Goal: Information Seeking & Learning: Find specific page/section

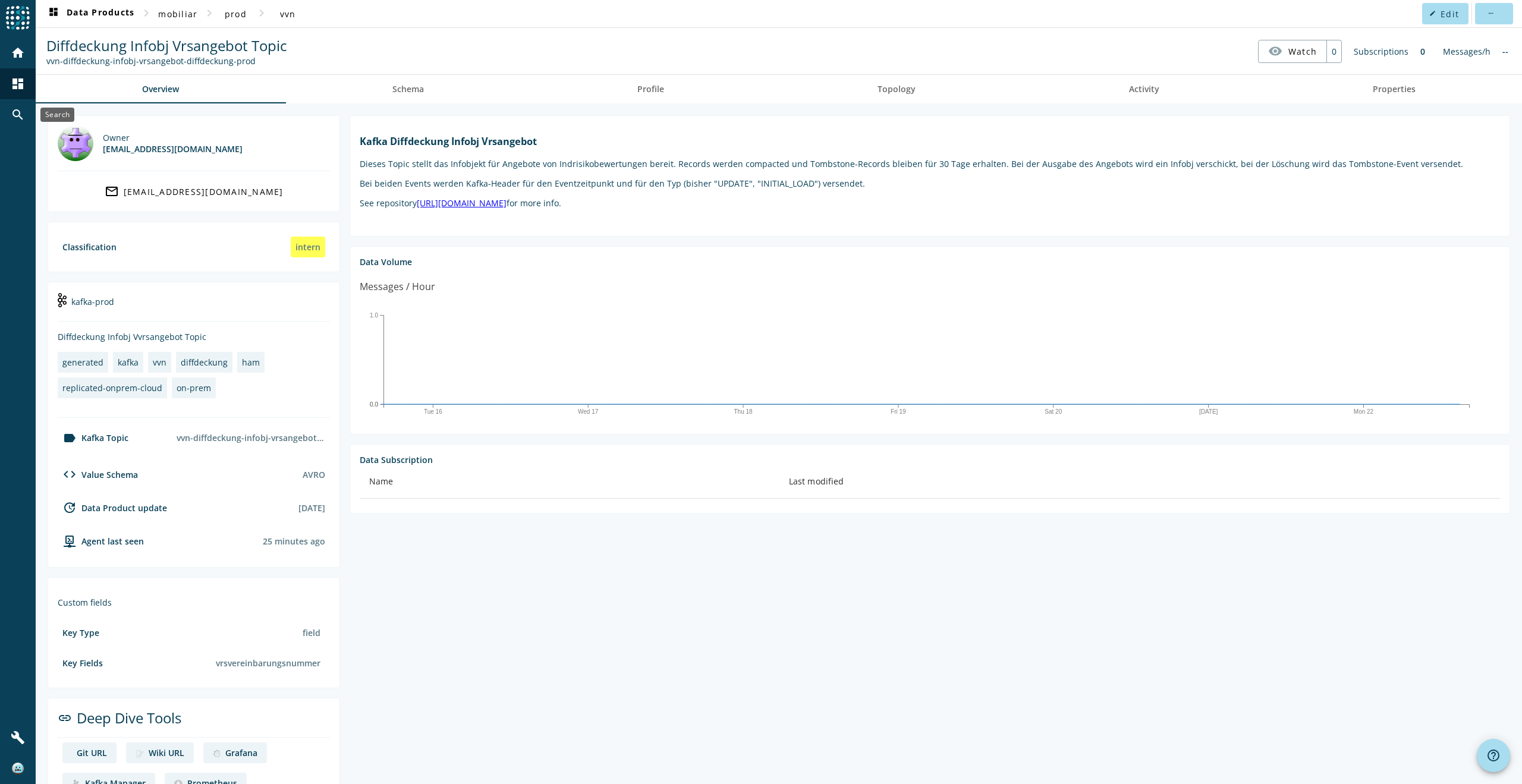
click at [21, 117] on mat-icon "search" at bounding box center [17, 114] width 14 height 14
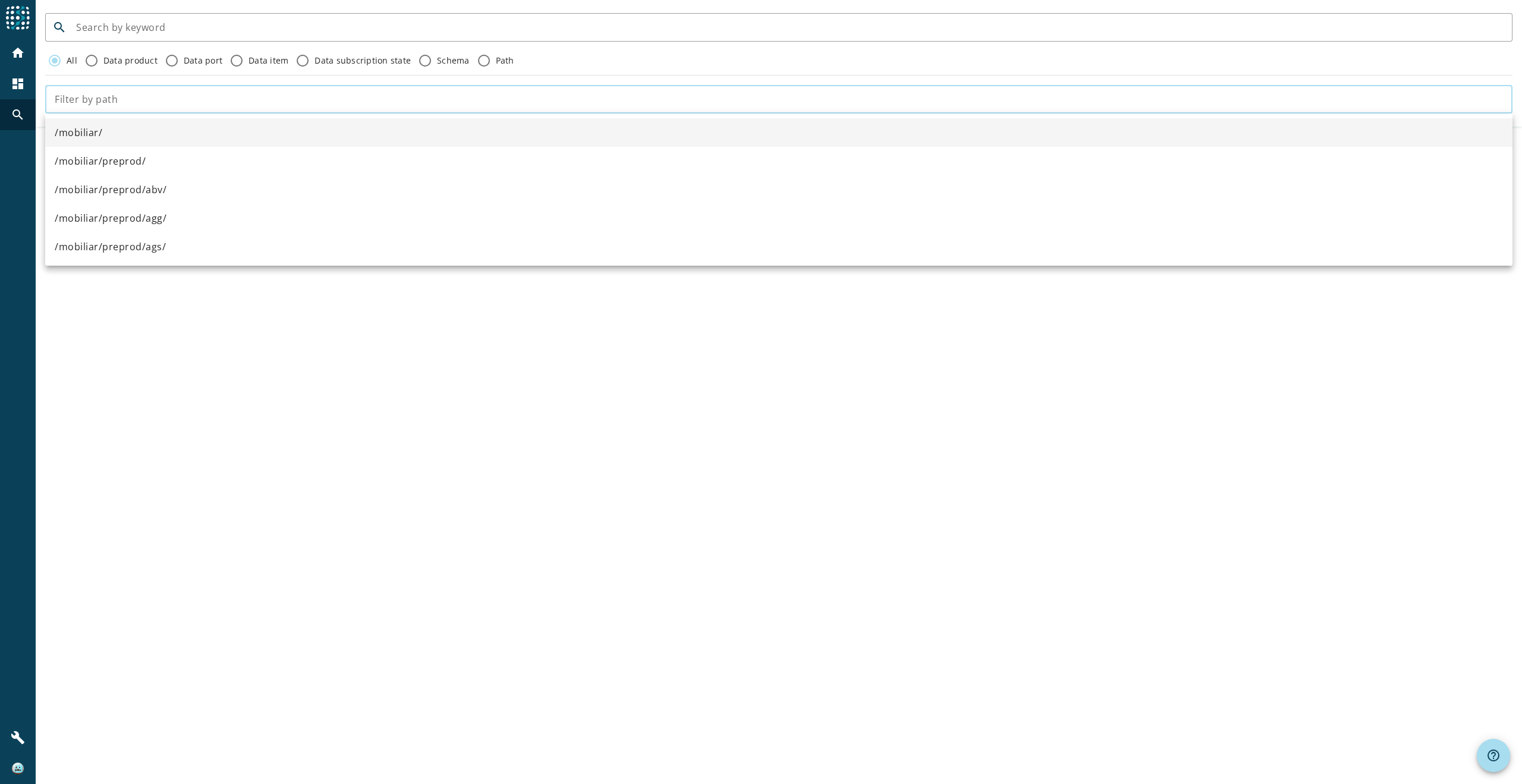
click at [448, 105] on input "text" at bounding box center [778, 99] width 1448 height 14
type input "a"
click at [195, 20] on div at bounding box center [789, 27] width 1427 height 29
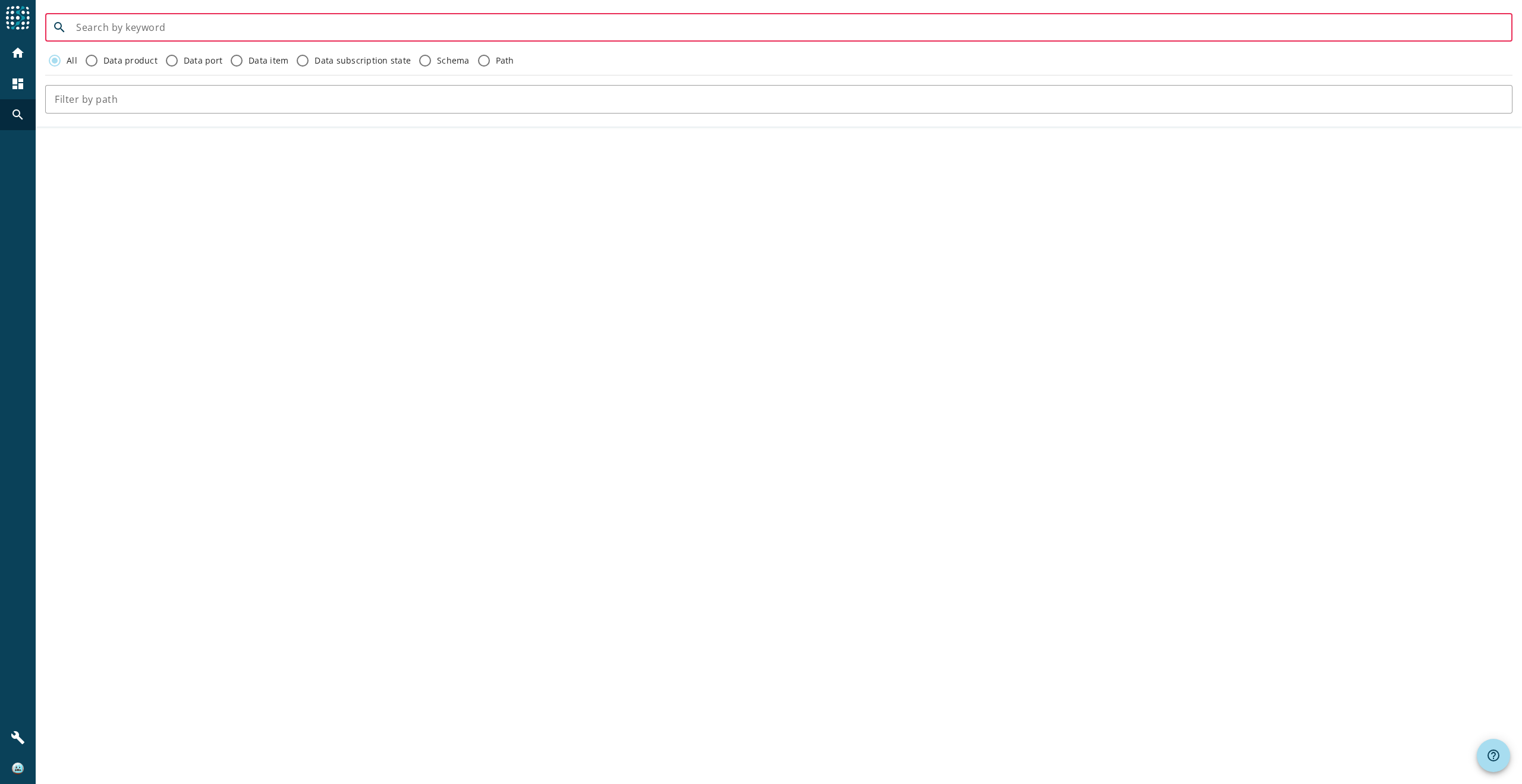
drag, startPoint x: 305, startPoint y: 29, endPoint x: 289, endPoint y: 29, distance: 16.0
click at [289, 29] on input at bounding box center [789, 27] width 1427 height 14
paste input "vvn-angebotverwaltung-command-lead-erstellen"
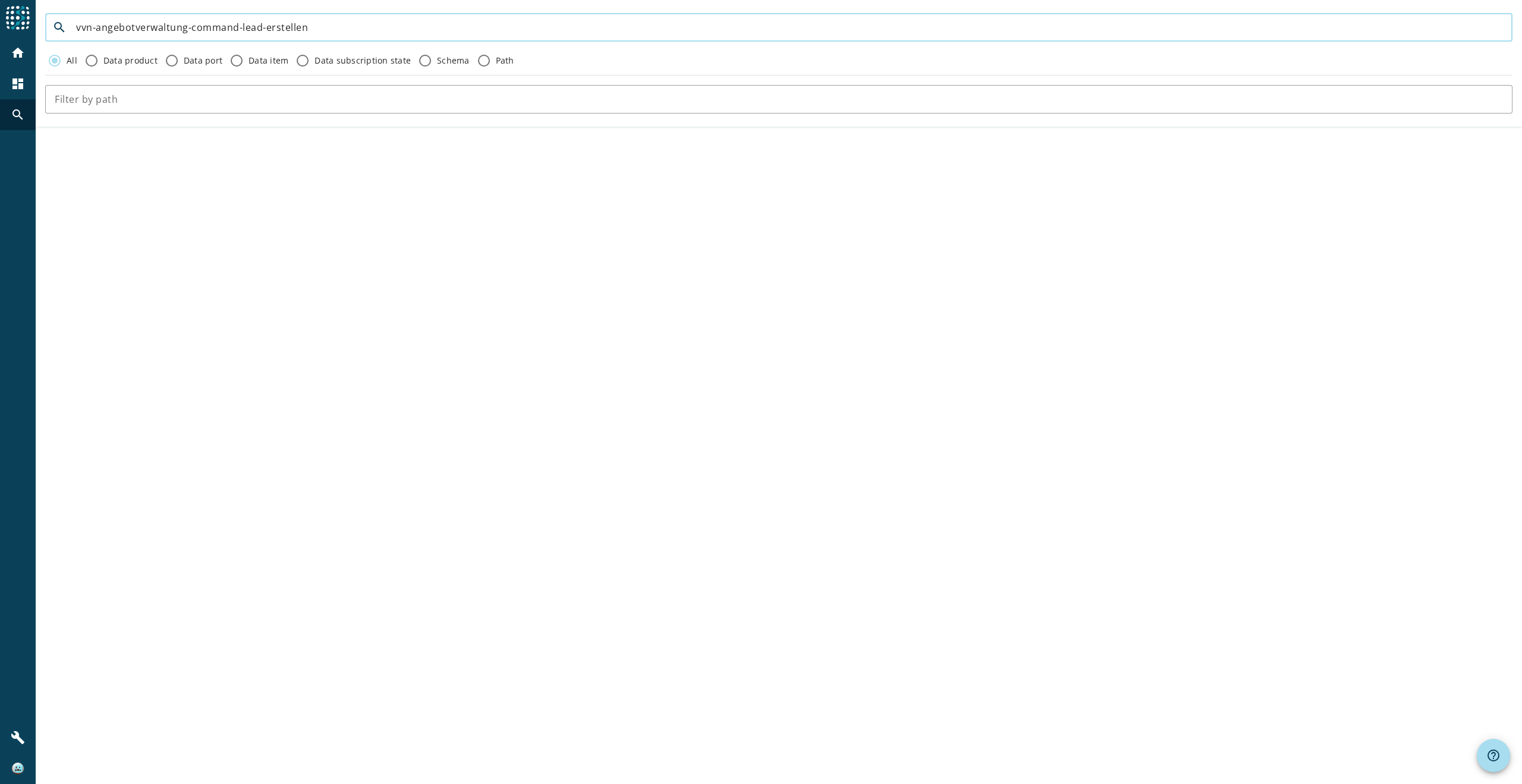
drag, startPoint x: 318, startPoint y: 24, endPoint x: 236, endPoint y: 24, distance: 82.0
click at [236, 24] on input "vvn-angebotverwaltung-command-lead-erstellen" at bounding box center [789, 27] width 1427 height 14
type input "vvn-angebotverwaltung-command"
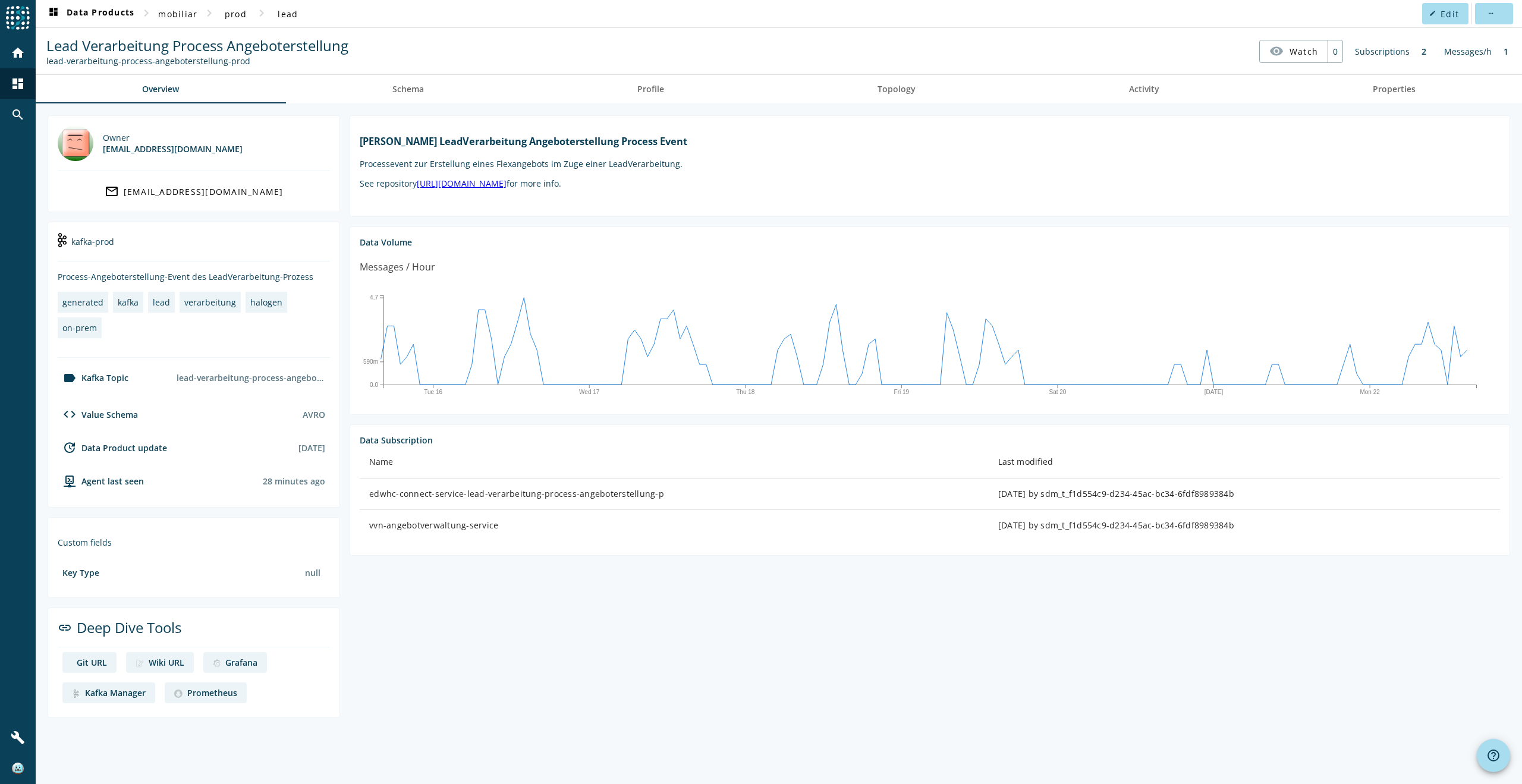
drag, startPoint x: 243, startPoint y: 62, endPoint x: 54, endPoint y: 67, distance: 189.1
click at [54, 67] on nav "Lead Verarbeitung Process Angeboterstellung lead-verarbeitung-process-angeboter…" at bounding box center [778, 51] width 1477 height 37
click at [45, 57] on div "Lead Verarbeitung Process Angeboterstellung lead-verarbeitung-process-angeboter…" at bounding box center [197, 51] width 308 height 31
drag, startPoint x: 45, startPoint y: 59, endPoint x: 221, endPoint y: 68, distance: 176.2
click at [221, 68] on nav "Lead Verarbeitung Process Angeboterstellung lead-verarbeitung-process-angeboter…" at bounding box center [778, 51] width 1477 height 37
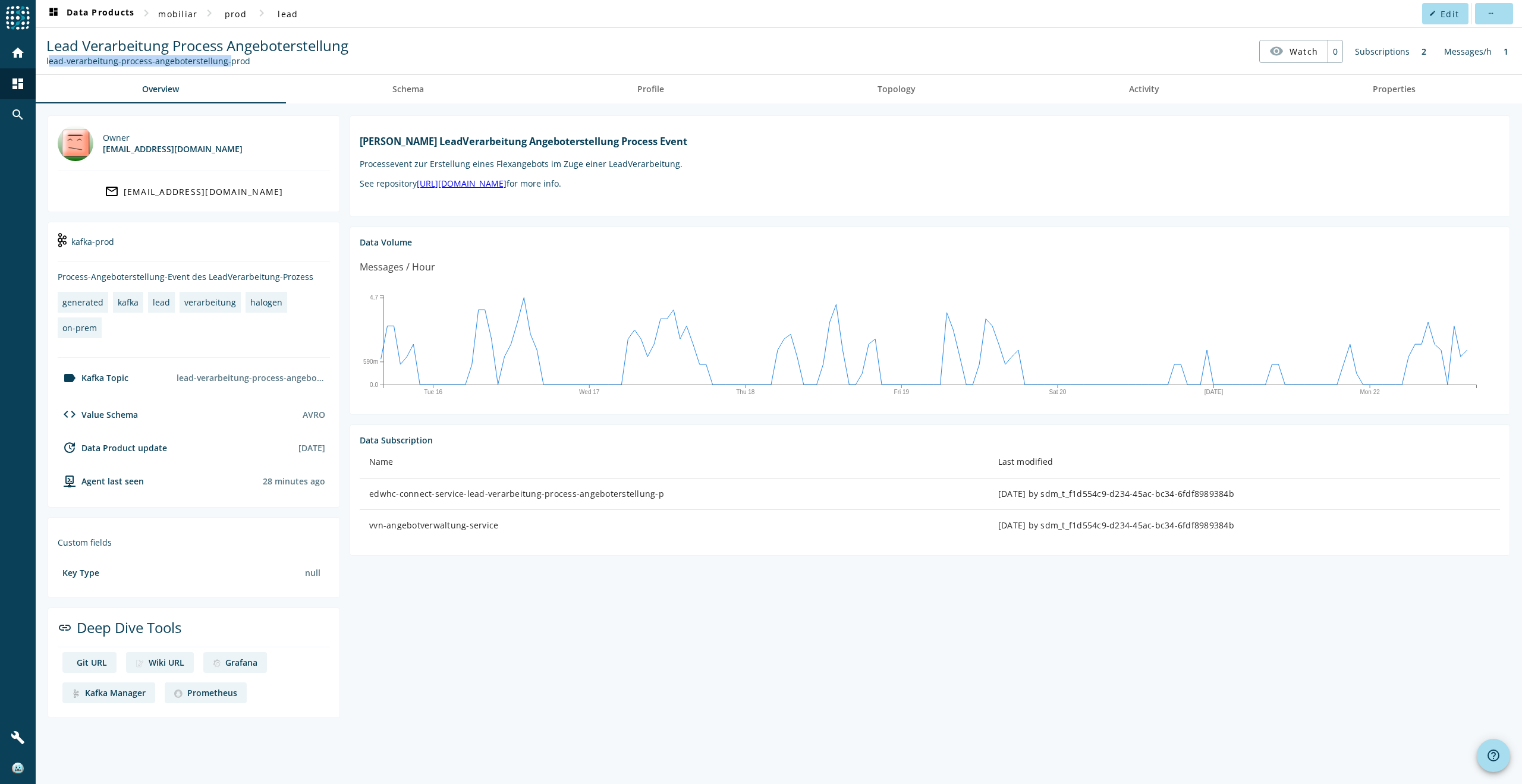
copy div "lead-verarbeitung-process-angeboterstellung"
drag, startPoint x: 21, startPoint y: 117, endPoint x: 627, endPoint y: 674, distance: 823.1
click at [627, 674] on section "Kafka LeadVerarbeitung Angeboterstellung Process Event Processevent zur Erstell…" at bounding box center [925, 417] width 1170 height 603
click at [17, 114] on mat-icon "search" at bounding box center [17, 114] width 14 height 14
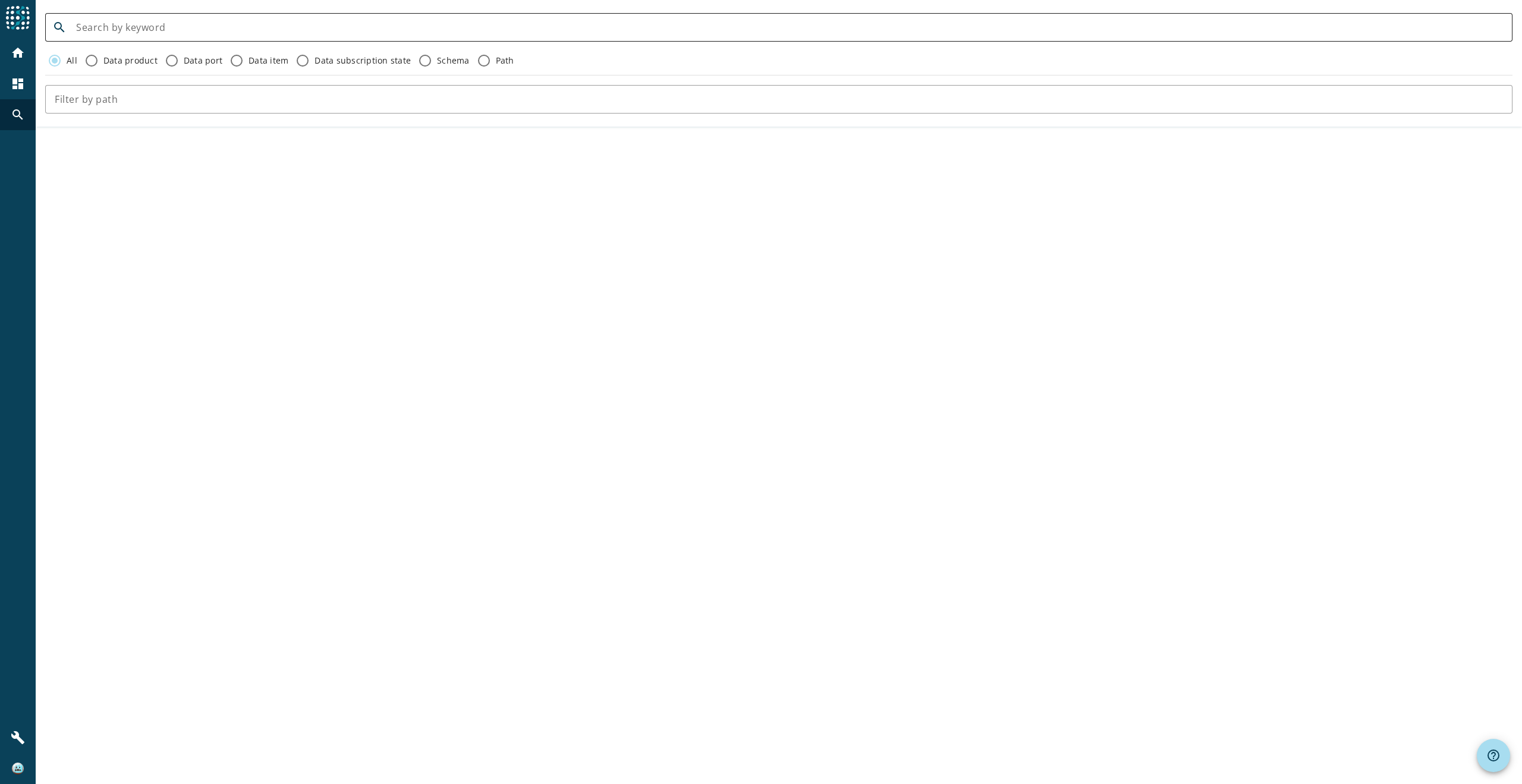
click at [158, 20] on input at bounding box center [789, 27] width 1427 height 14
click at [455, 205] on div "search angebotverwaltung All Data product Data port Data item Data subscription…" at bounding box center [778, 392] width 1486 height 784
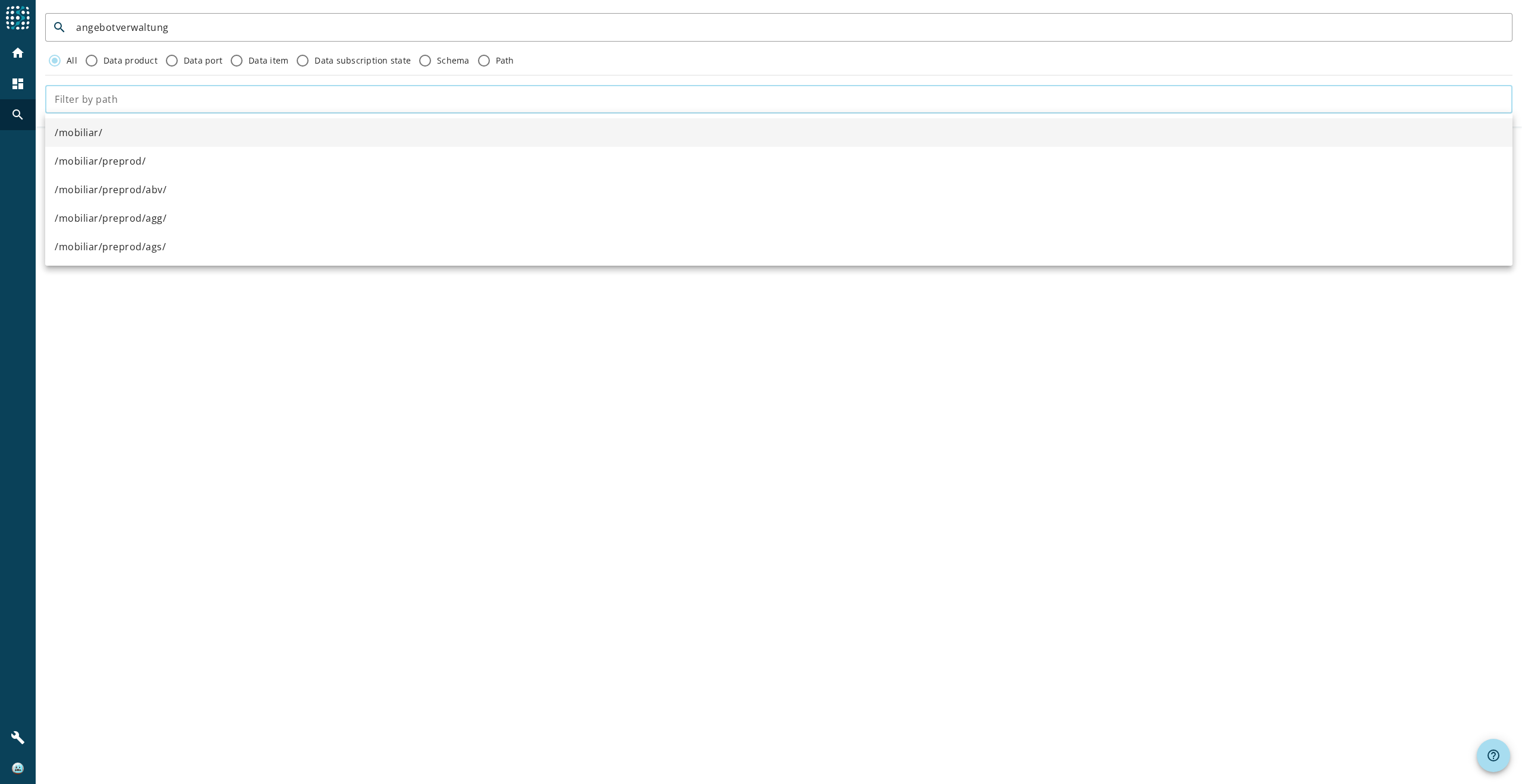
click at [108, 99] on input "text" at bounding box center [778, 99] width 1448 height 14
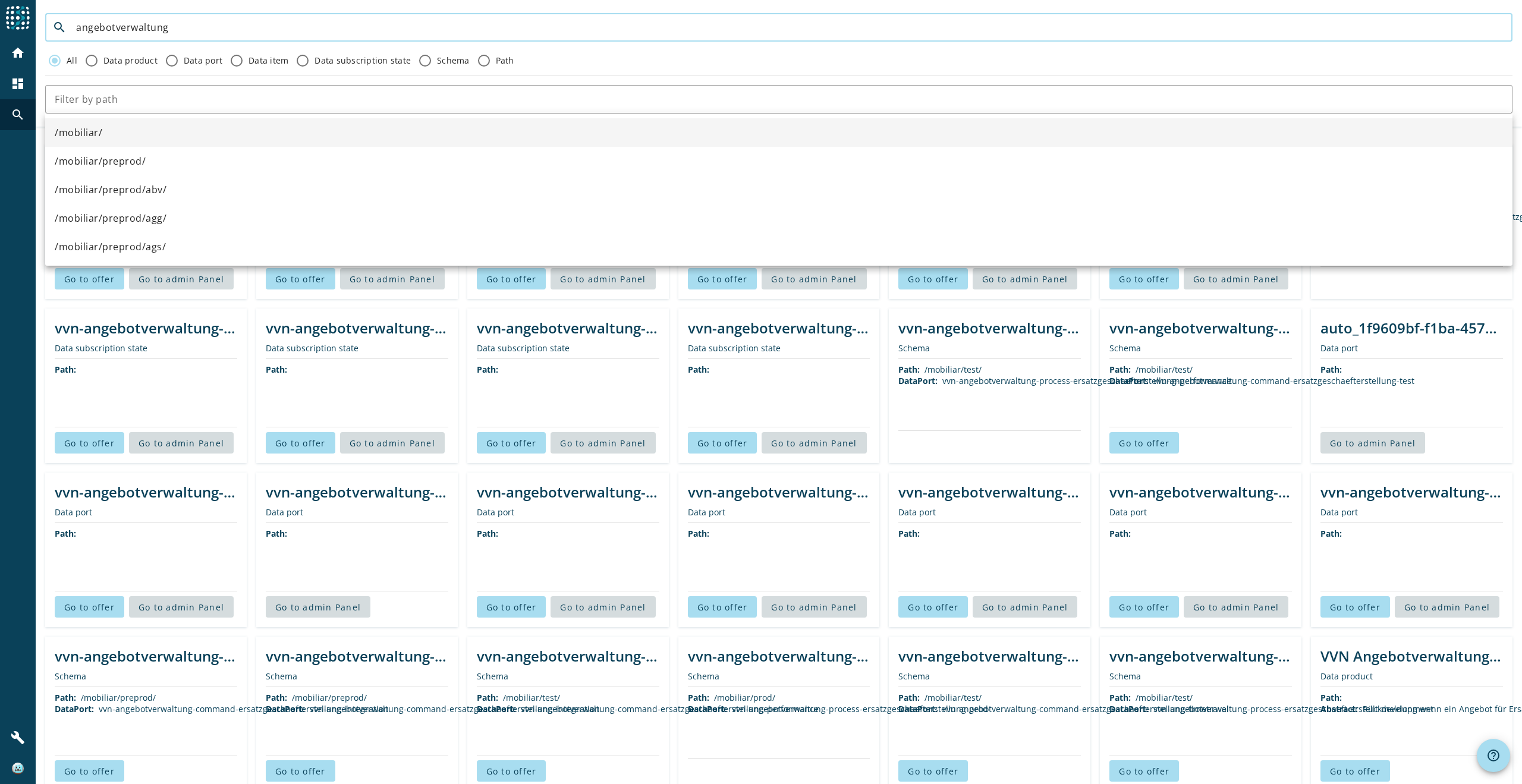
click at [184, 23] on input "angebotverwaltung" at bounding box center [789, 27] width 1427 height 14
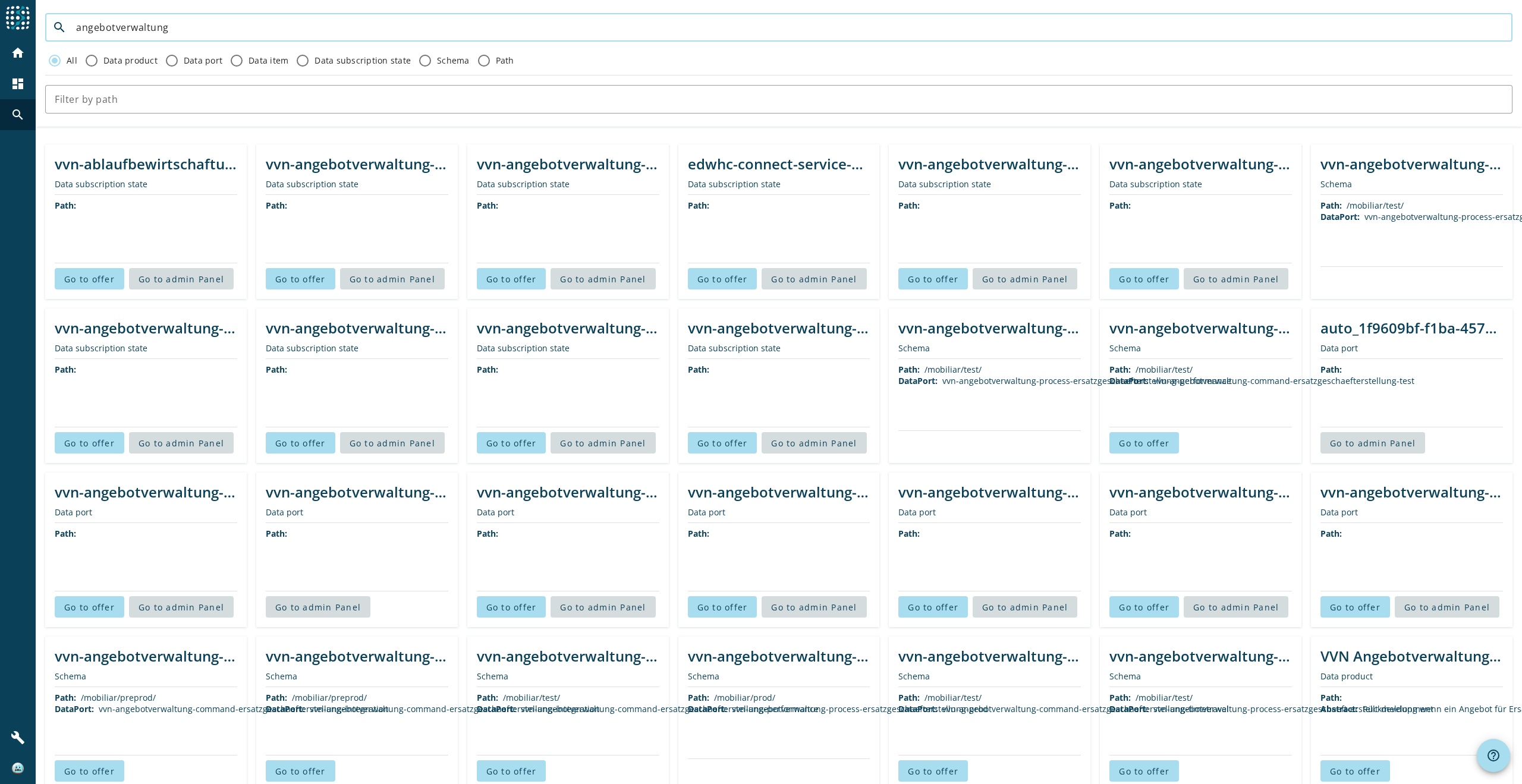
drag, startPoint x: 184, startPoint y: 23, endPoint x: 27, endPoint y: 23, distance: 157.0
click at [27, 23] on div "menu Agoora home dashboard search build search angebotverwaltung All Data produ…" at bounding box center [761, 392] width 1522 height 784
paste input "vvn-angebotverwaltung-command-lead-erstellen"
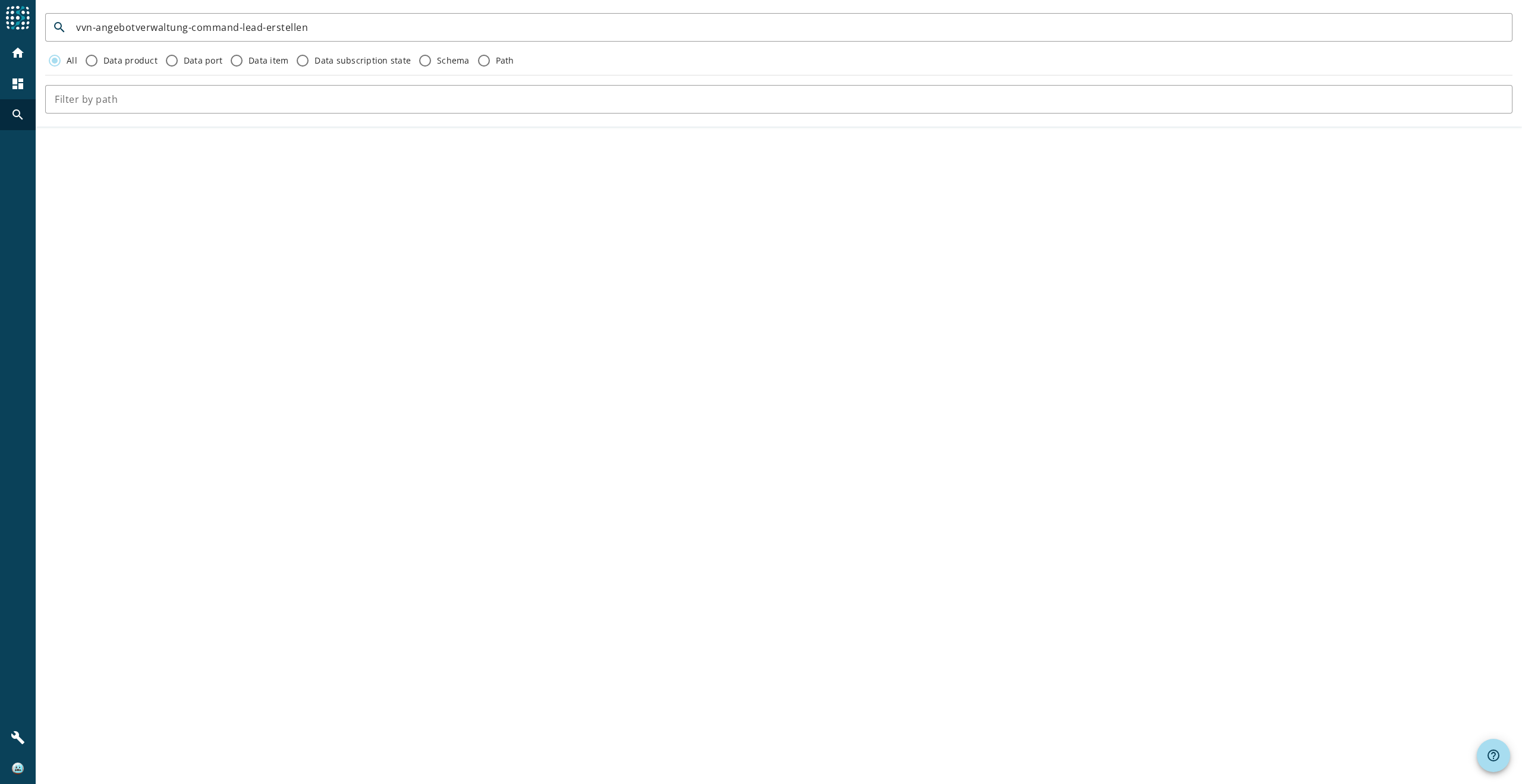
click at [363, 348] on div "search vvn-angebotverwaltung-command-lead-erstellen All Data product Data port …" at bounding box center [778, 392] width 1486 height 784
drag, startPoint x: 312, startPoint y: 23, endPoint x: 238, endPoint y: 20, distance: 74.1
click at [238, 20] on input "vvn-angebotverwaltung-command-lead-erstellen" at bounding box center [789, 27] width 1427 height 14
click at [368, 373] on div "search vvn-angebotverwaltung-command All Data product Data port Data item Data …" at bounding box center [778, 392] width 1486 height 784
click at [446, 345] on div "search vvn-angebotverwaltung-command All Data product Data port Data item Data …" at bounding box center [778, 392] width 1486 height 784
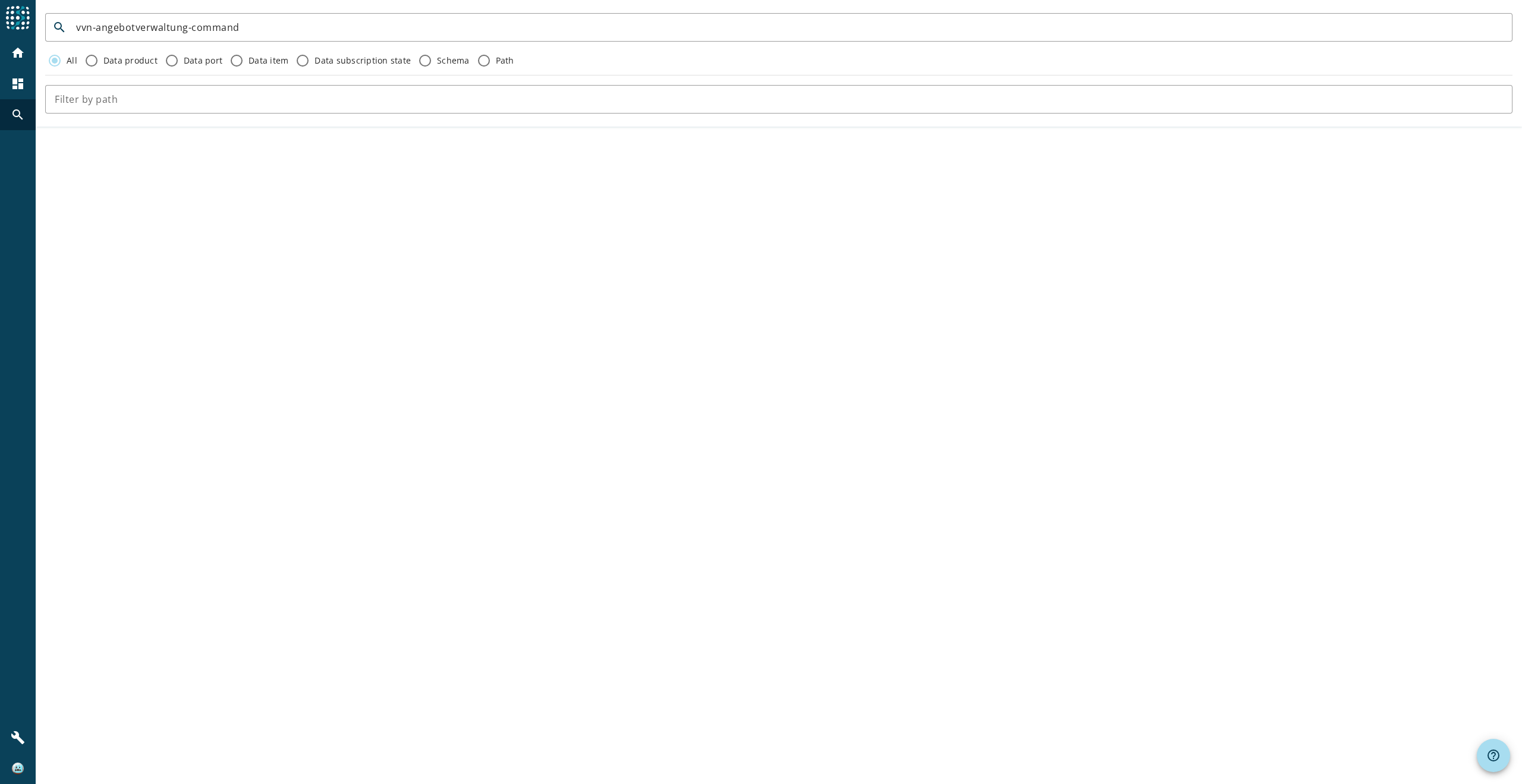
click at [711, 549] on div "search vvn-angebotverwaltung-command All Data product Data port Data item Data …" at bounding box center [778, 392] width 1486 height 784
drag, startPoint x: 247, startPoint y: 26, endPoint x: 186, endPoint y: 26, distance: 61.0
click at [186, 26] on input "vvn-angebotverwaltung-command" at bounding box center [789, 27] width 1427 height 14
type input "vvn-angebotverwaltung"
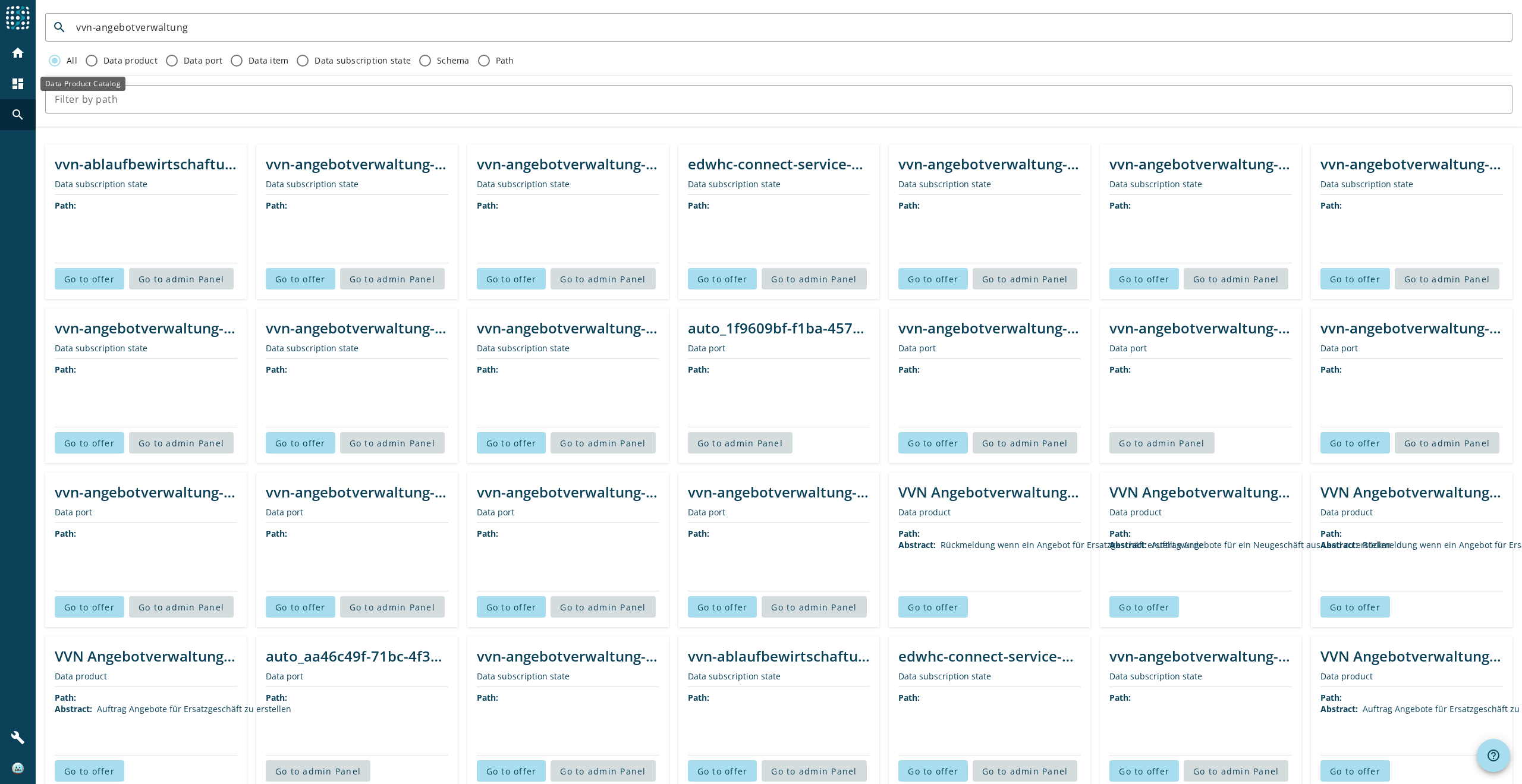
click at [21, 84] on mat-icon "dashboard" at bounding box center [17, 83] width 14 height 14
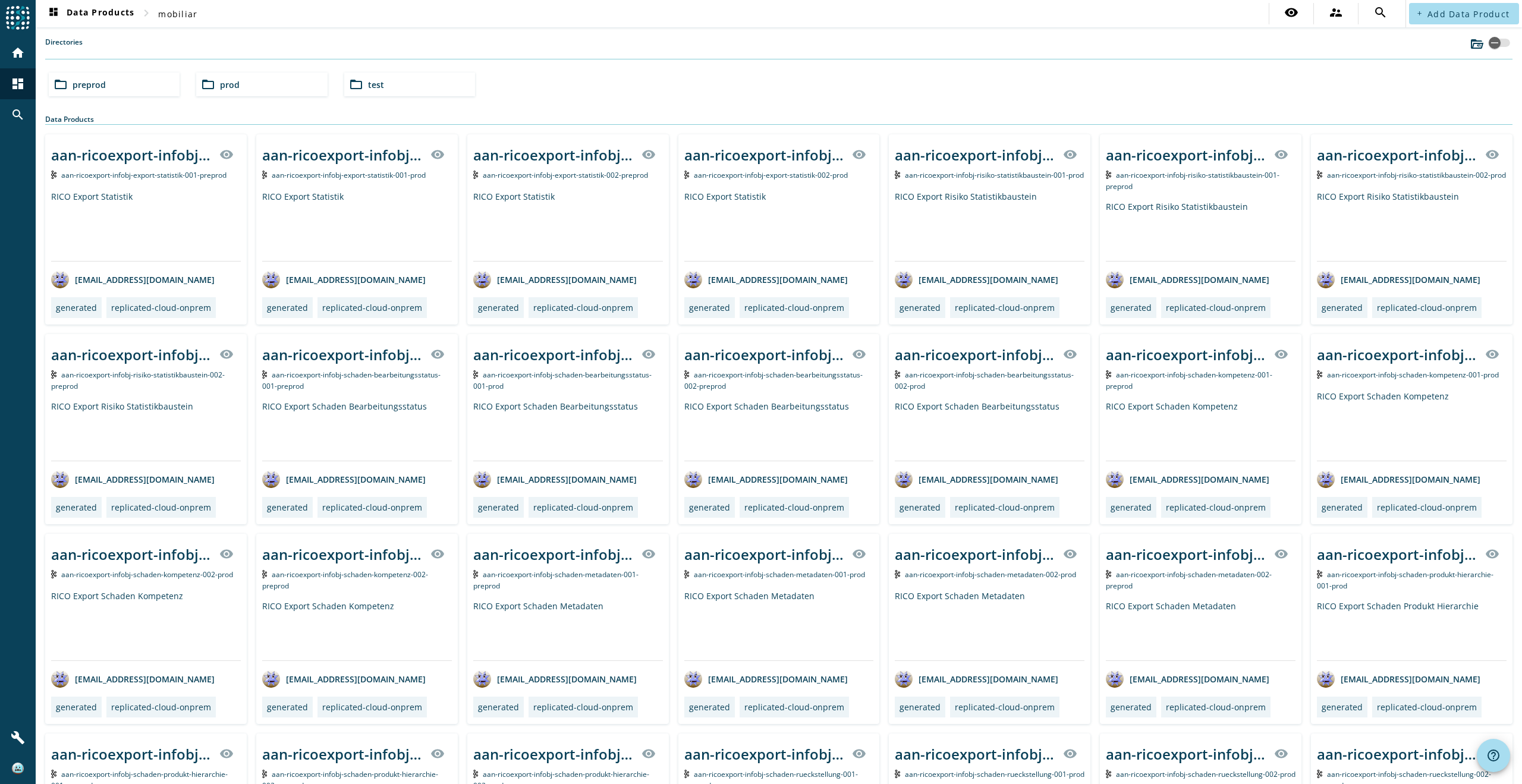
click at [104, 42] on div "Directories" at bounding box center [779, 48] width 1467 height 23
click at [241, 84] on div "folder_open prod" at bounding box center [261, 84] width 131 height 23
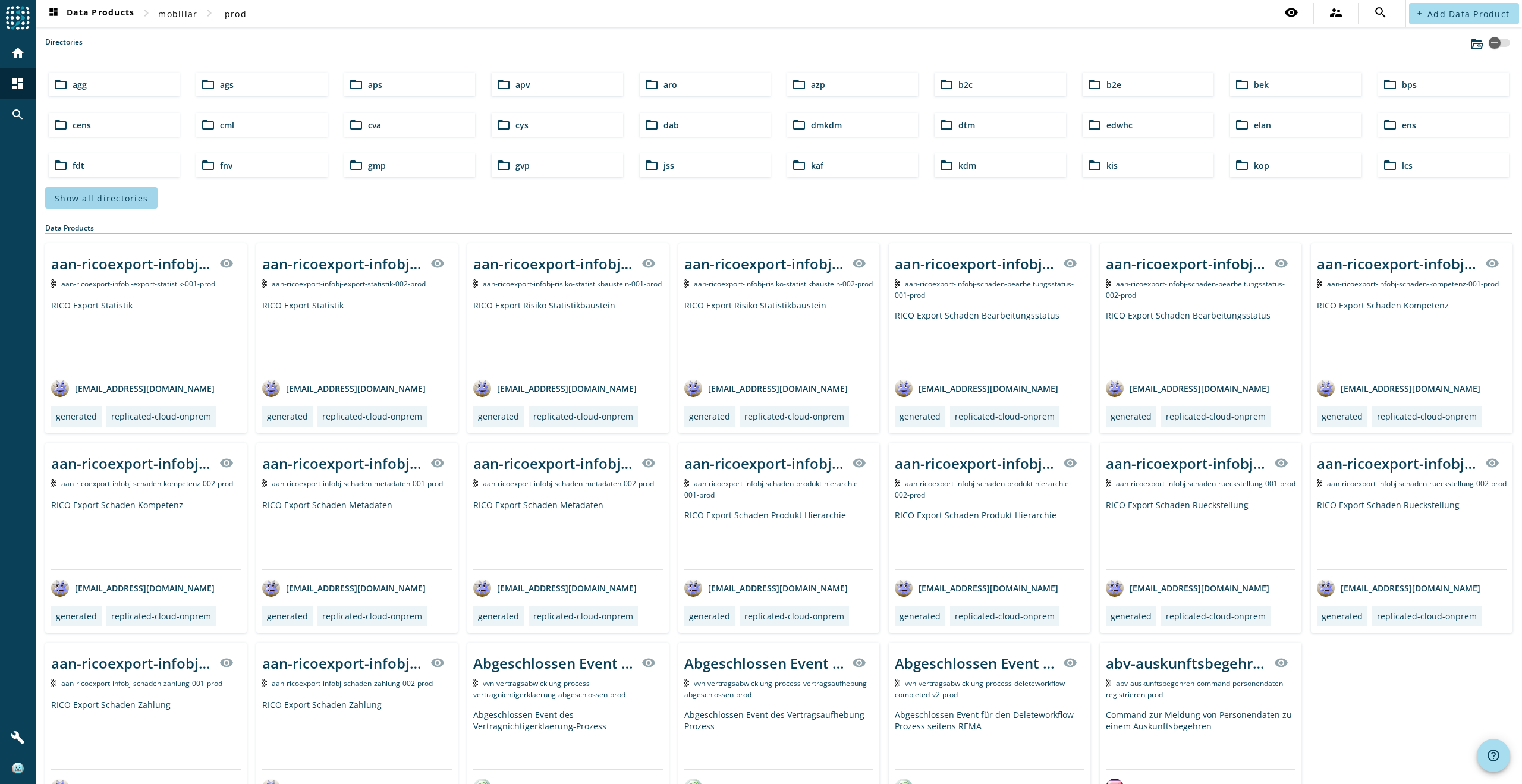
click at [127, 198] on span "Show all directories" at bounding box center [101, 198] width 93 height 11
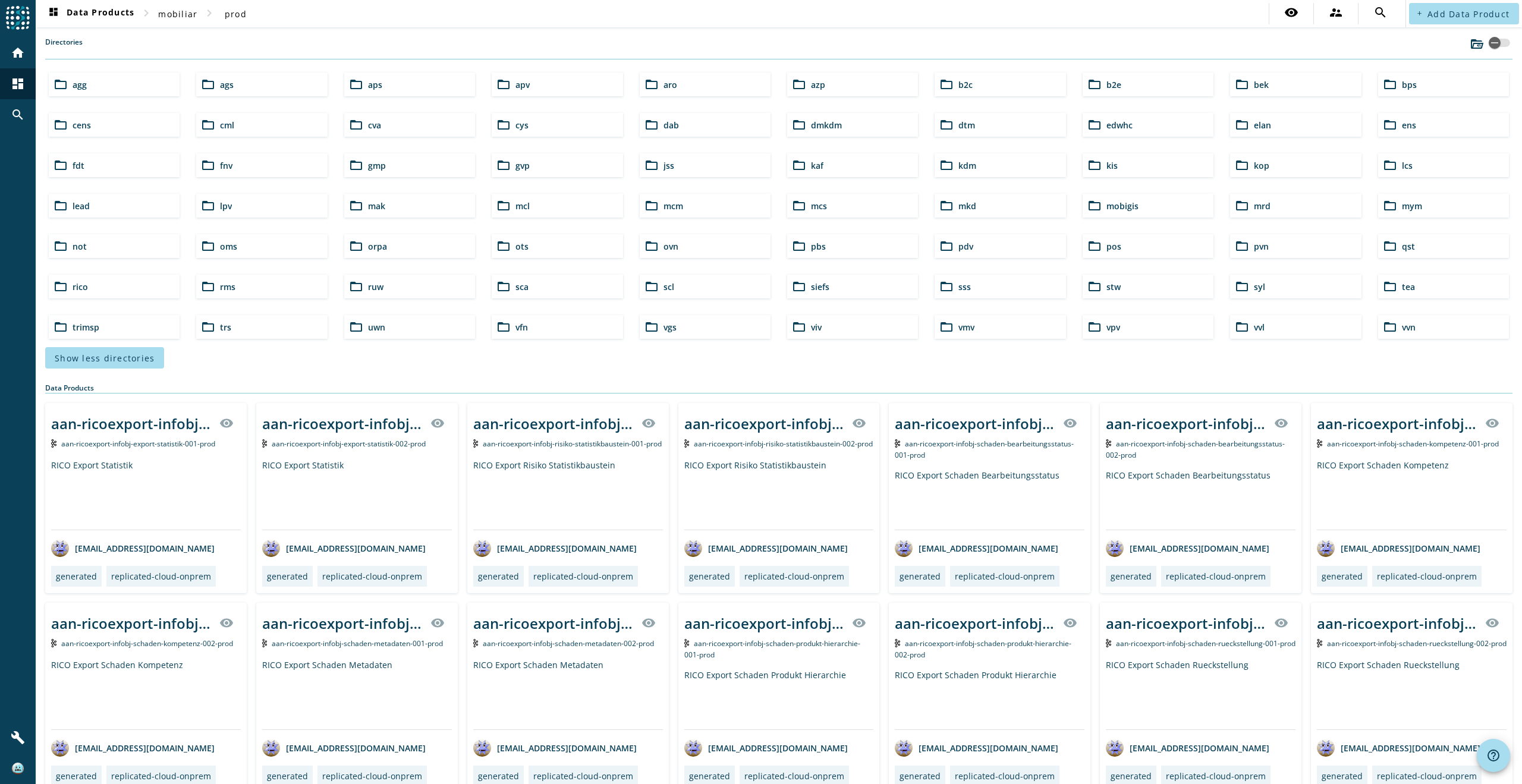
click at [1406, 328] on span "vvn" at bounding box center [1408, 326] width 14 height 11
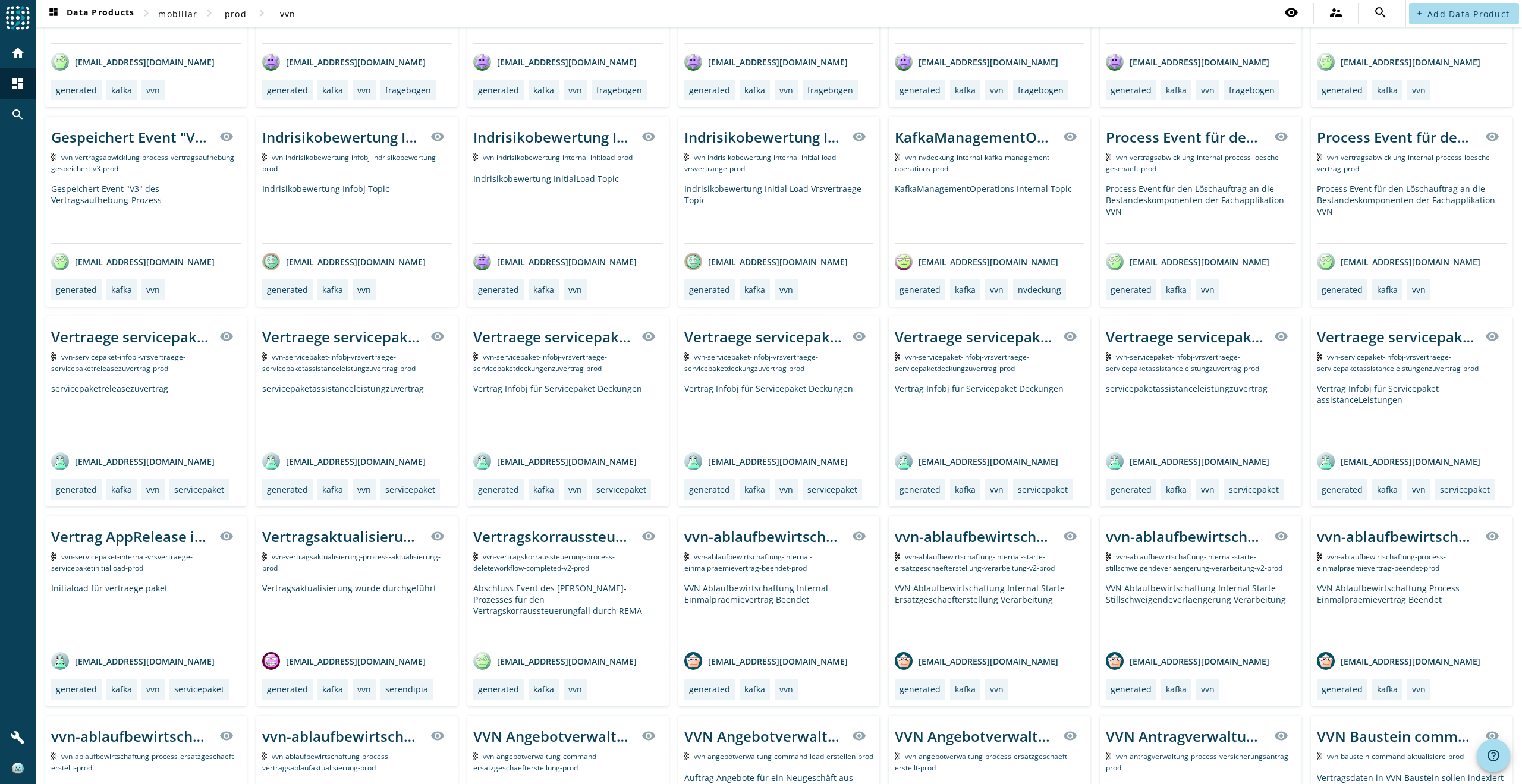
scroll to position [828, 0]
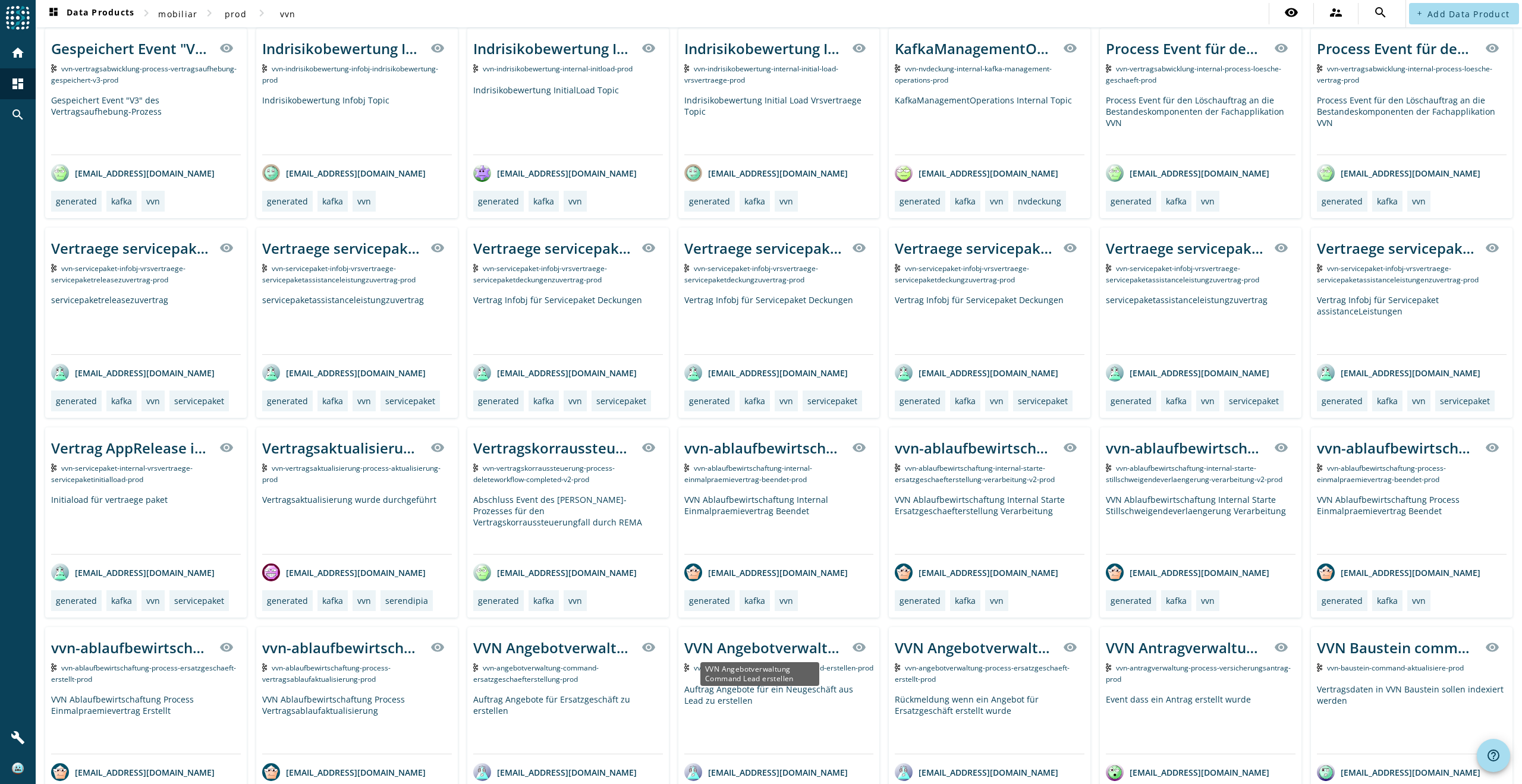
click at [795, 644] on div "VVN Angebotverwaltung Command Lead erstellen" at bounding box center [764, 648] width 161 height 20
